Goal: Task Accomplishment & Management: Manage account settings

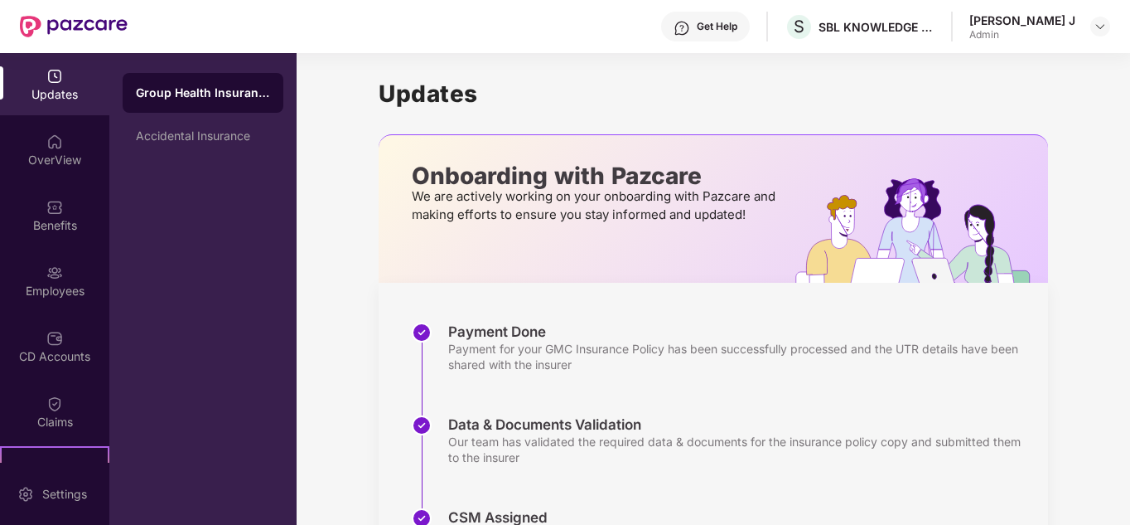
drag, startPoint x: 1128, startPoint y: 205, endPoint x: 1130, endPoint y: 282, distance: 77.1
click at [1129, 282] on html "Get Help S SBL KNOWLEDGE SERVICES PRIVATE LIMITED Albert Eronimush J Admin Upda…" at bounding box center [565, 262] width 1130 height 525
click at [1004, 327] on div "Payment Done" at bounding box center [739, 331] width 583 height 18
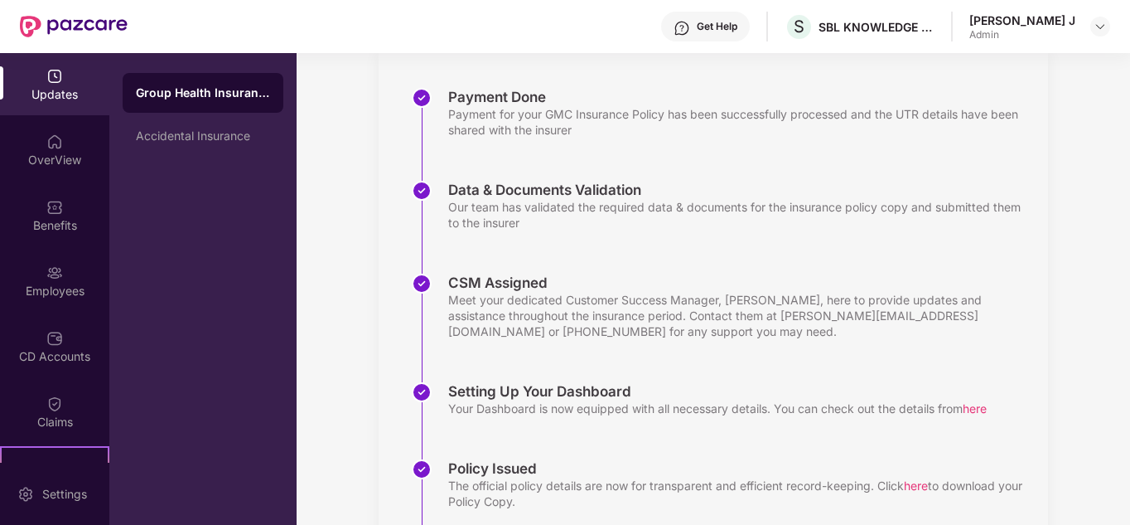
scroll to position [372, 0]
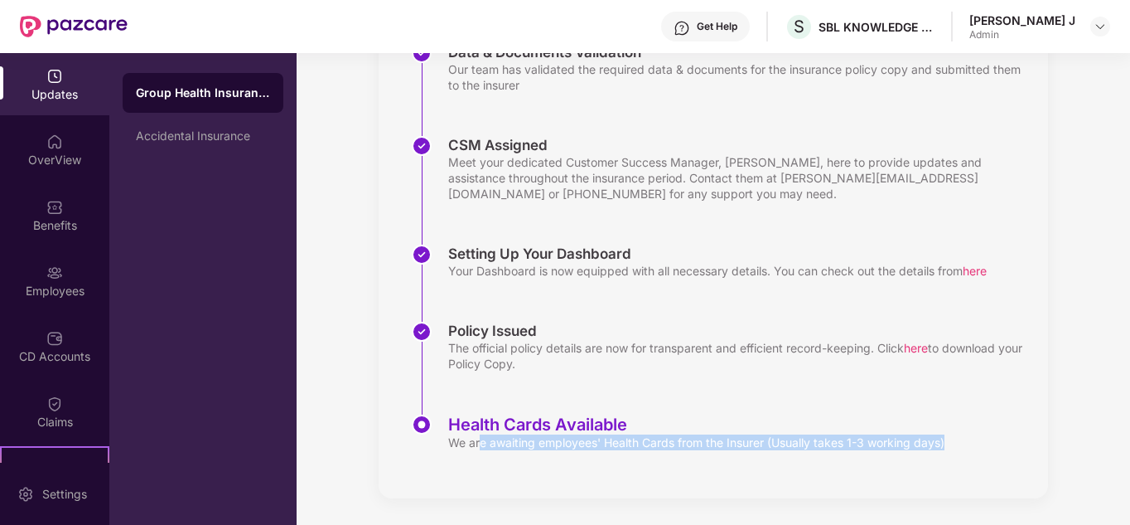
drag, startPoint x: 477, startPoint y: 445, endPoint x: 955, endPoint y: 434, distance: 477.4
click at [955, 434] on div "Health Cards Available We are awaiting employees' Health Cards from the Insurer…" at bounding box center [730, 436] width 636 height 44
click at [54, 274] on img at bounding box center [54, 272] width 17 height 17
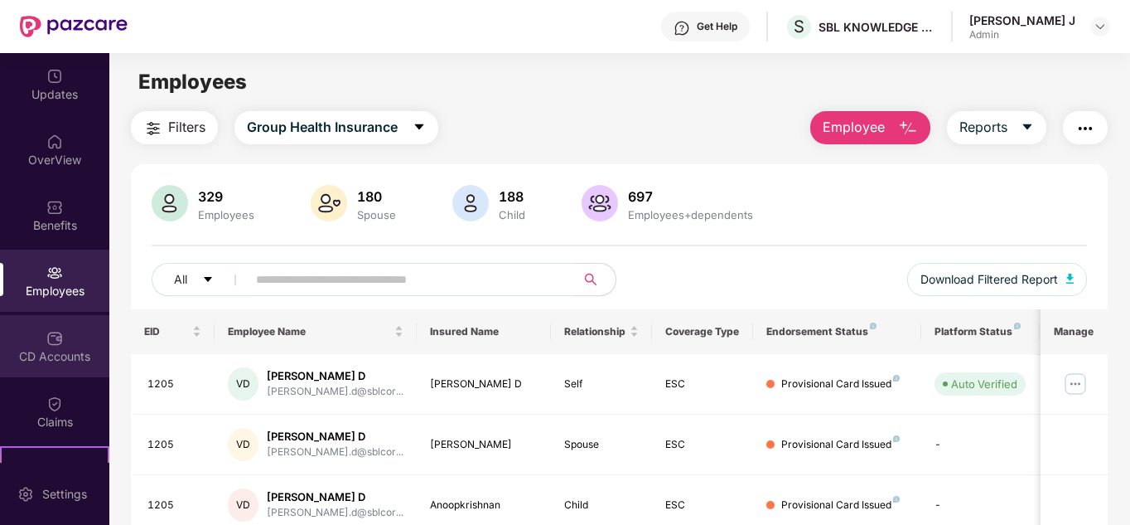
click at [61, 351] on div "CD Accounts" at bounding box center [54, 356] width 109 height 17
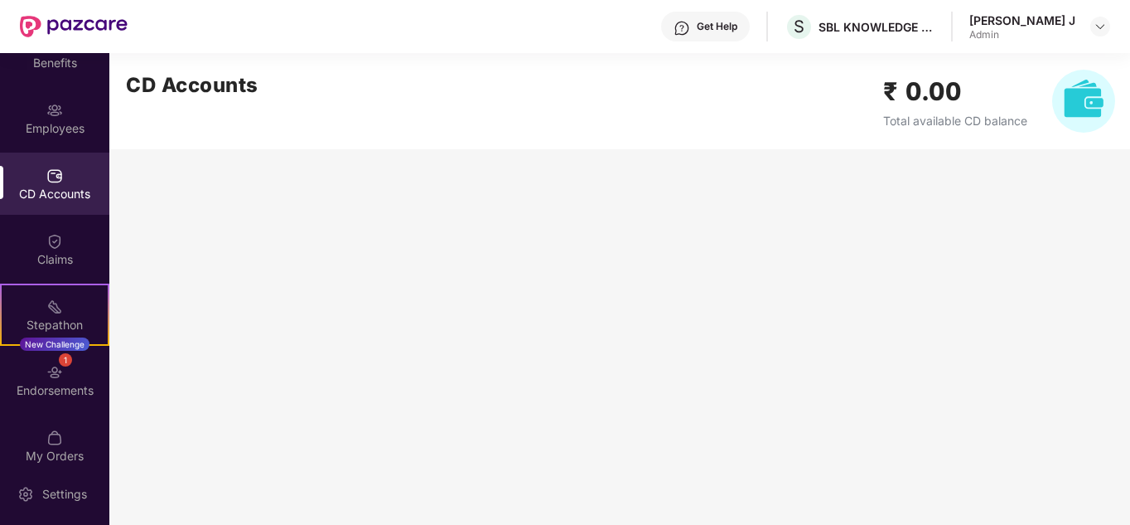
scroll to position [180, 0]
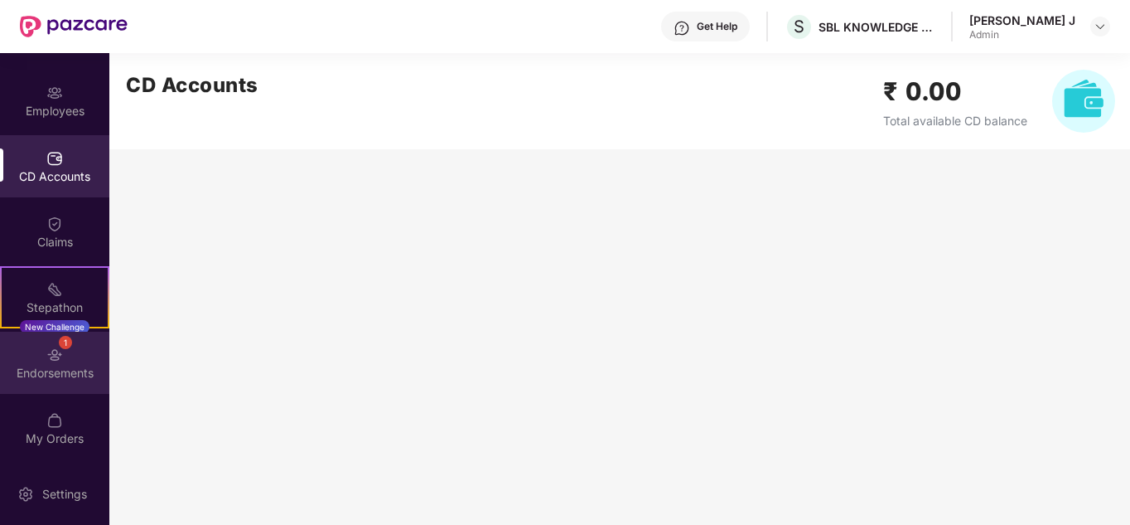
click at [62, 389] on div "1 Endorsements" at bounding box center [54, 362] width 109 height 62
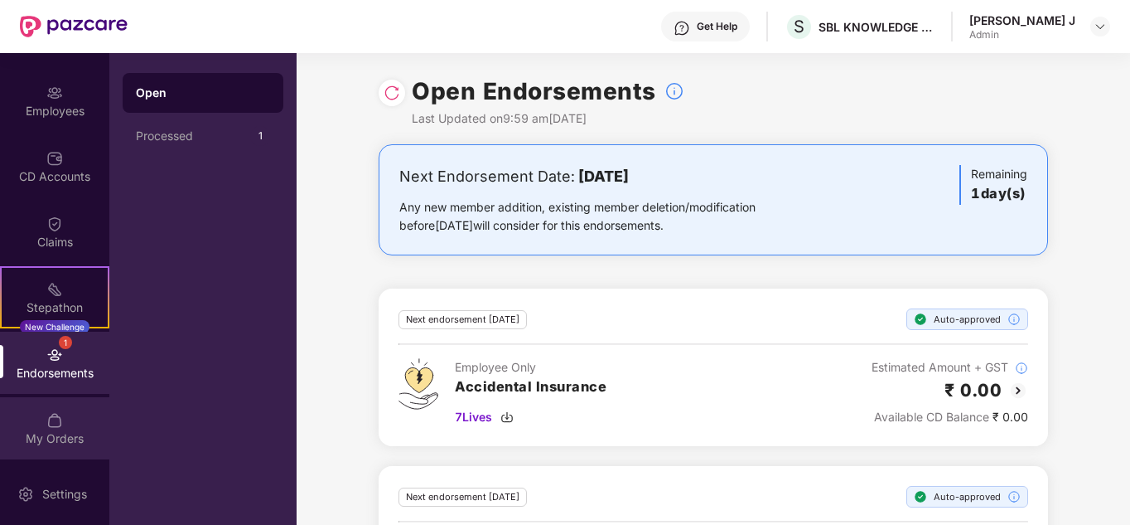
click at [39, 420] on div "My Orders" at bounding box center [54, 428] width 109 height 62
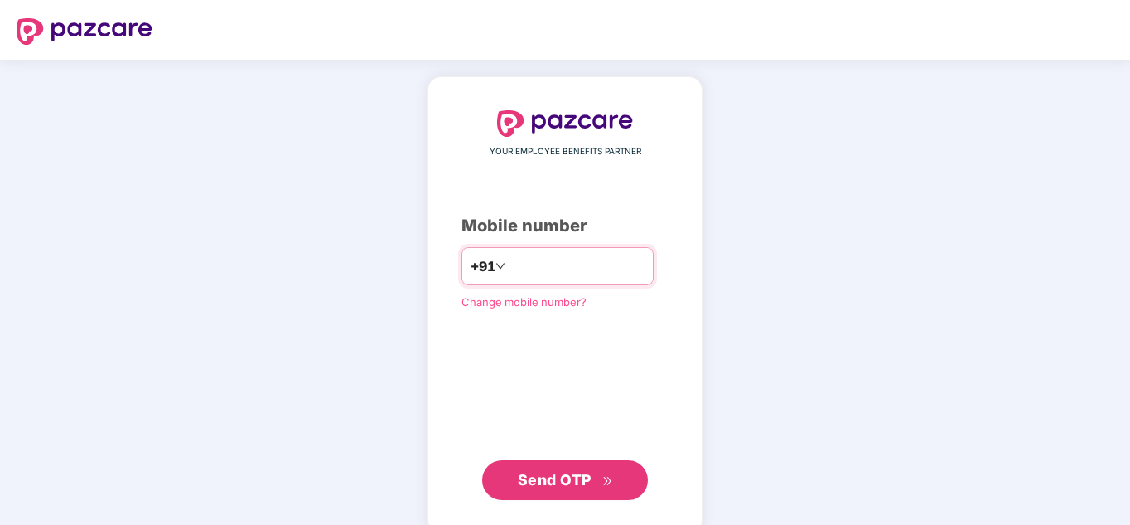
type input "**********"
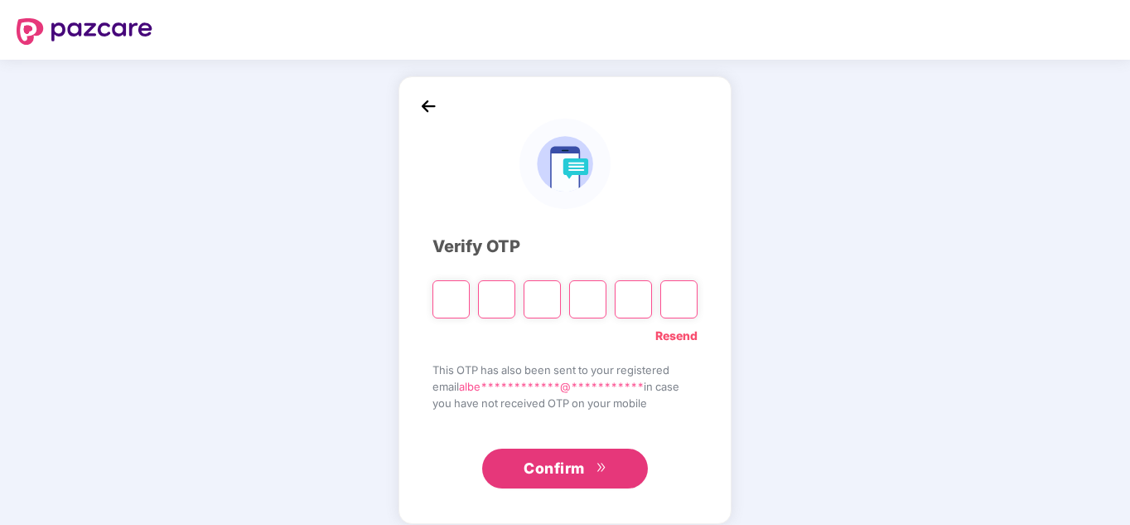
type input "*"
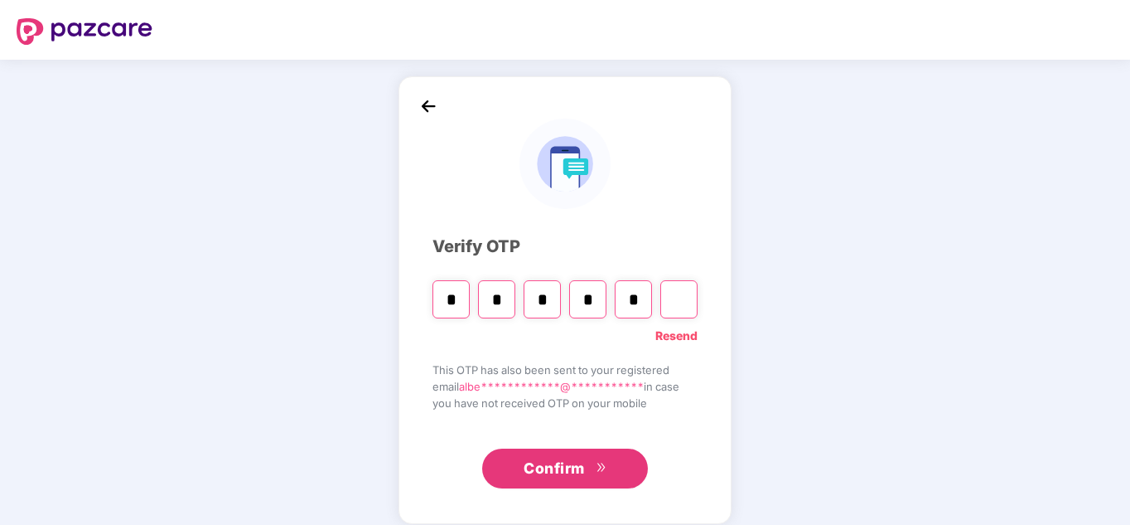
type input "*"
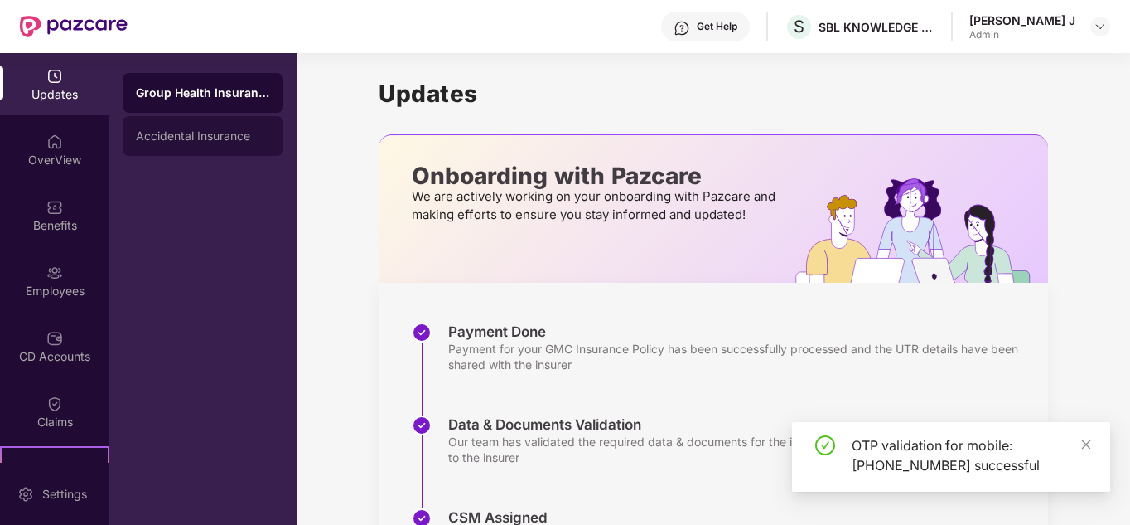
click at [185, 134] on div "Accidental Insurance" at bounding box center [203, 135] width 134 height 13
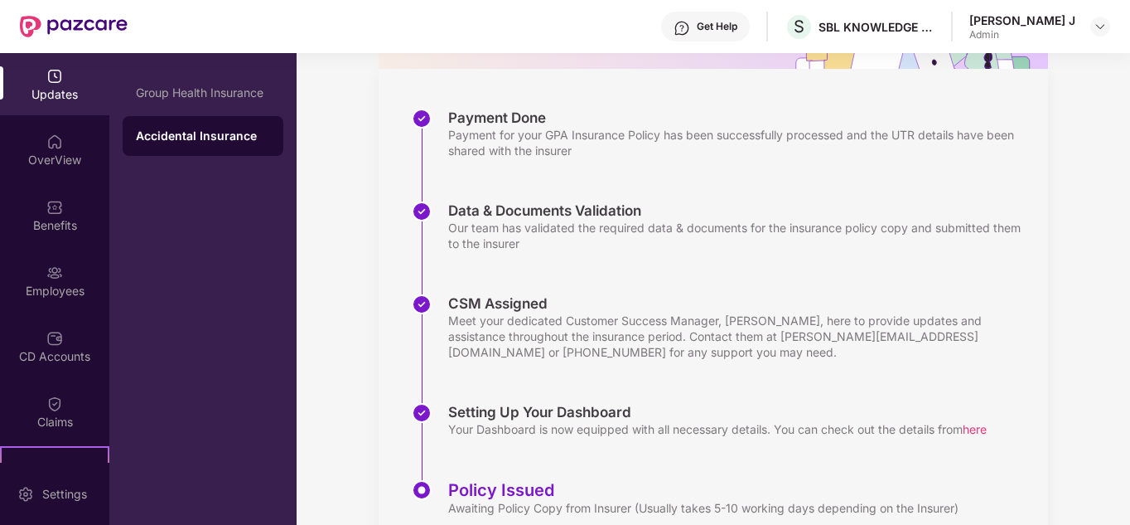
scroll to position [279, 0]
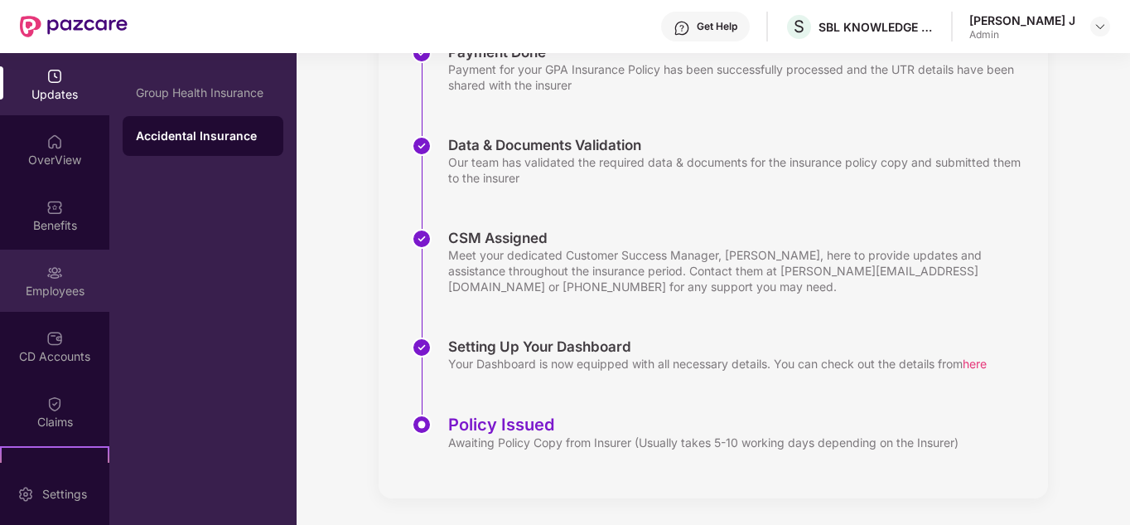
click at [56, 280] on img at bounding box center [54, 272] width 17 height 17
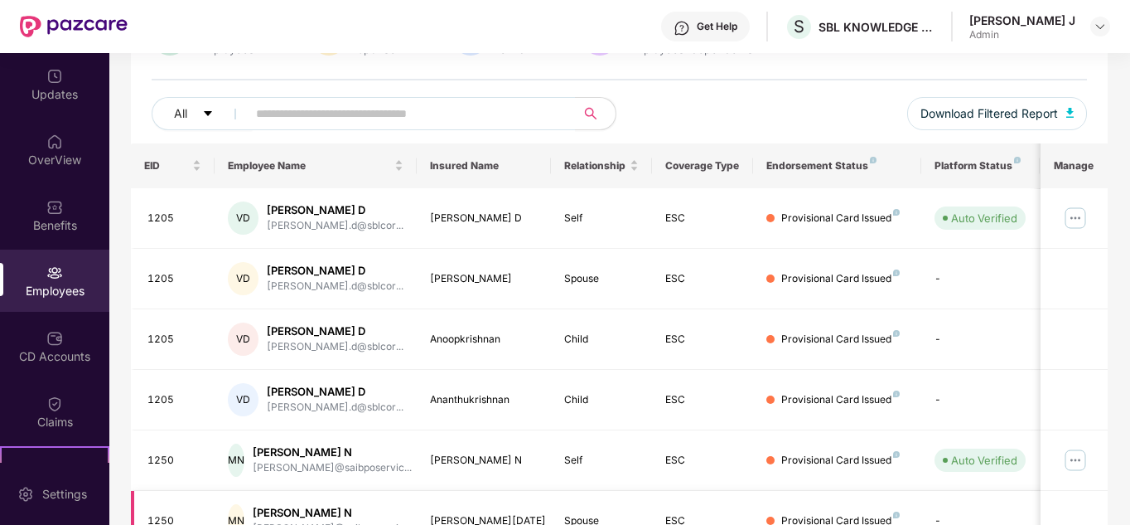
scroll to position [279, 0]
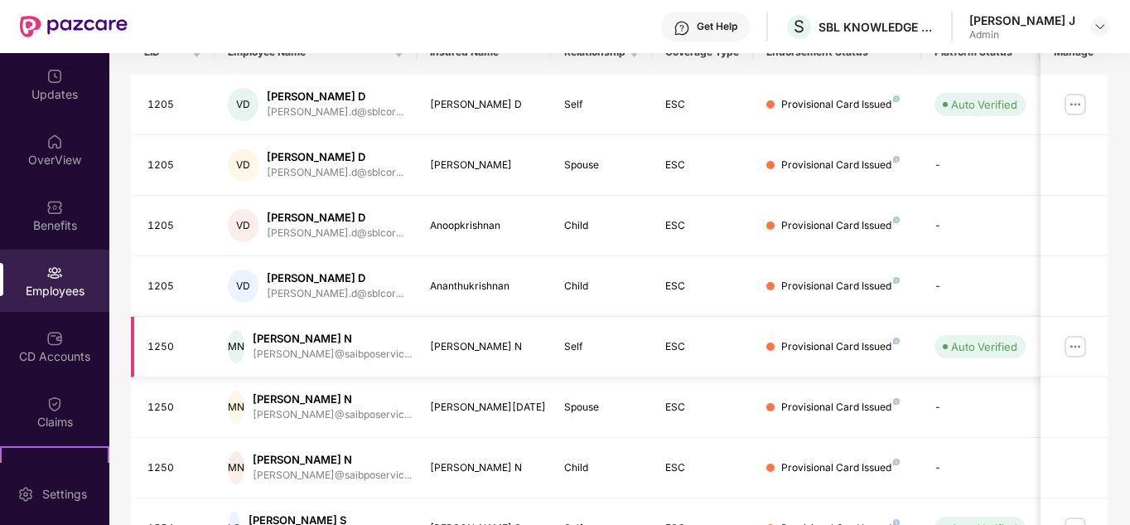
click at [1082, 350] on img at bounding box center [1075, 346] width 27 height 27
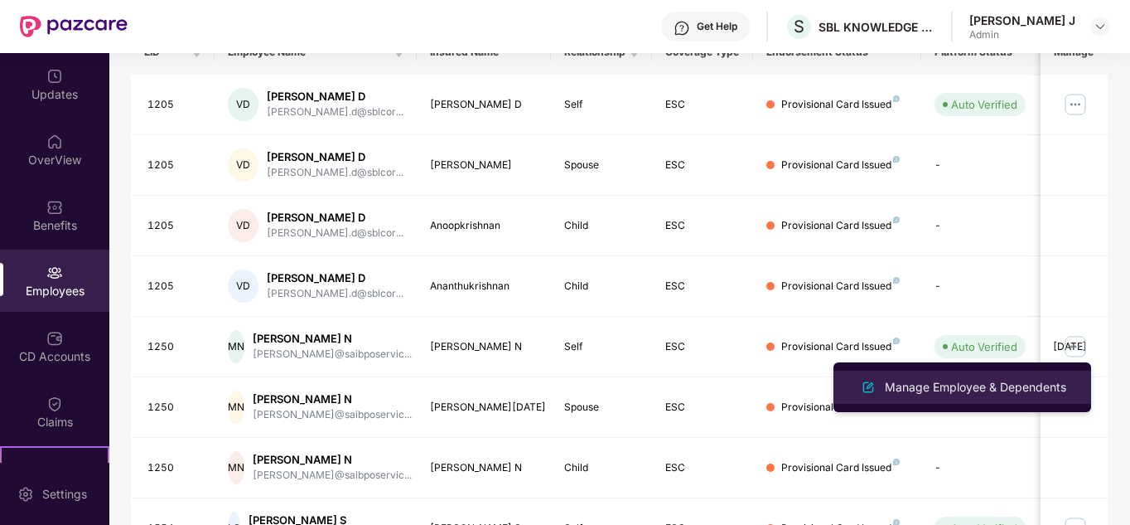
click at [948, 382] on div "Manage Employee & Dependents" at bounding box center [976, 387] width 188 height 18
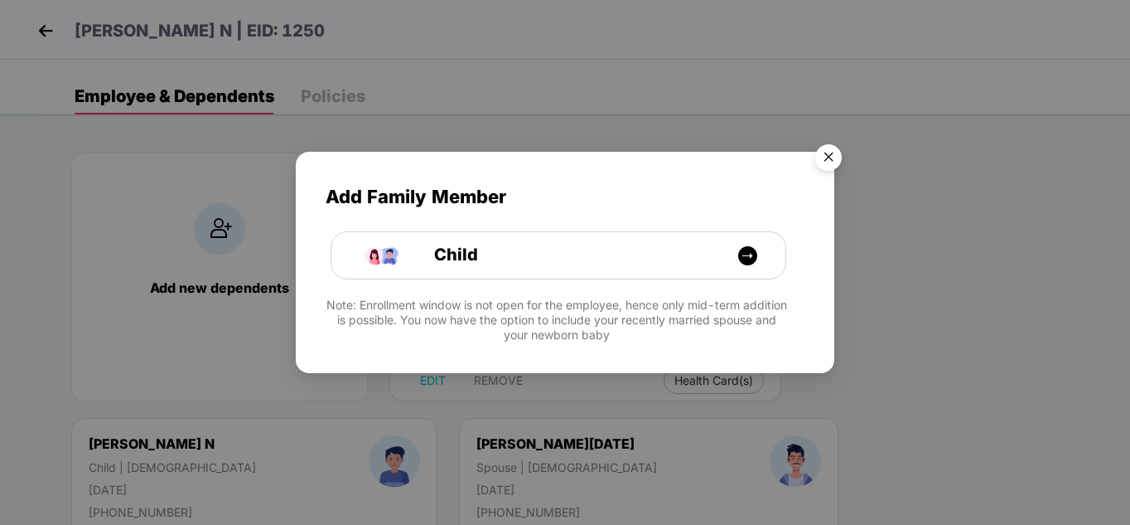
click at [827, 156] on img "Close" at bounding box center [828, 160] width 46 height 46
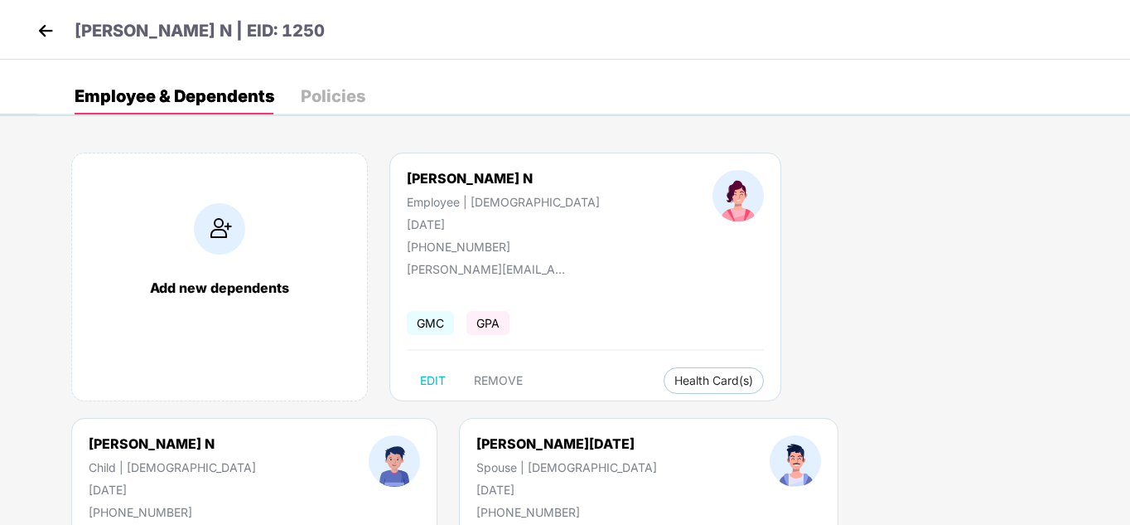
click at [37, 27] on img at bounding box center [45, 30] width 25 height 25
